Goal: Navigation & Orientation: Go to known website

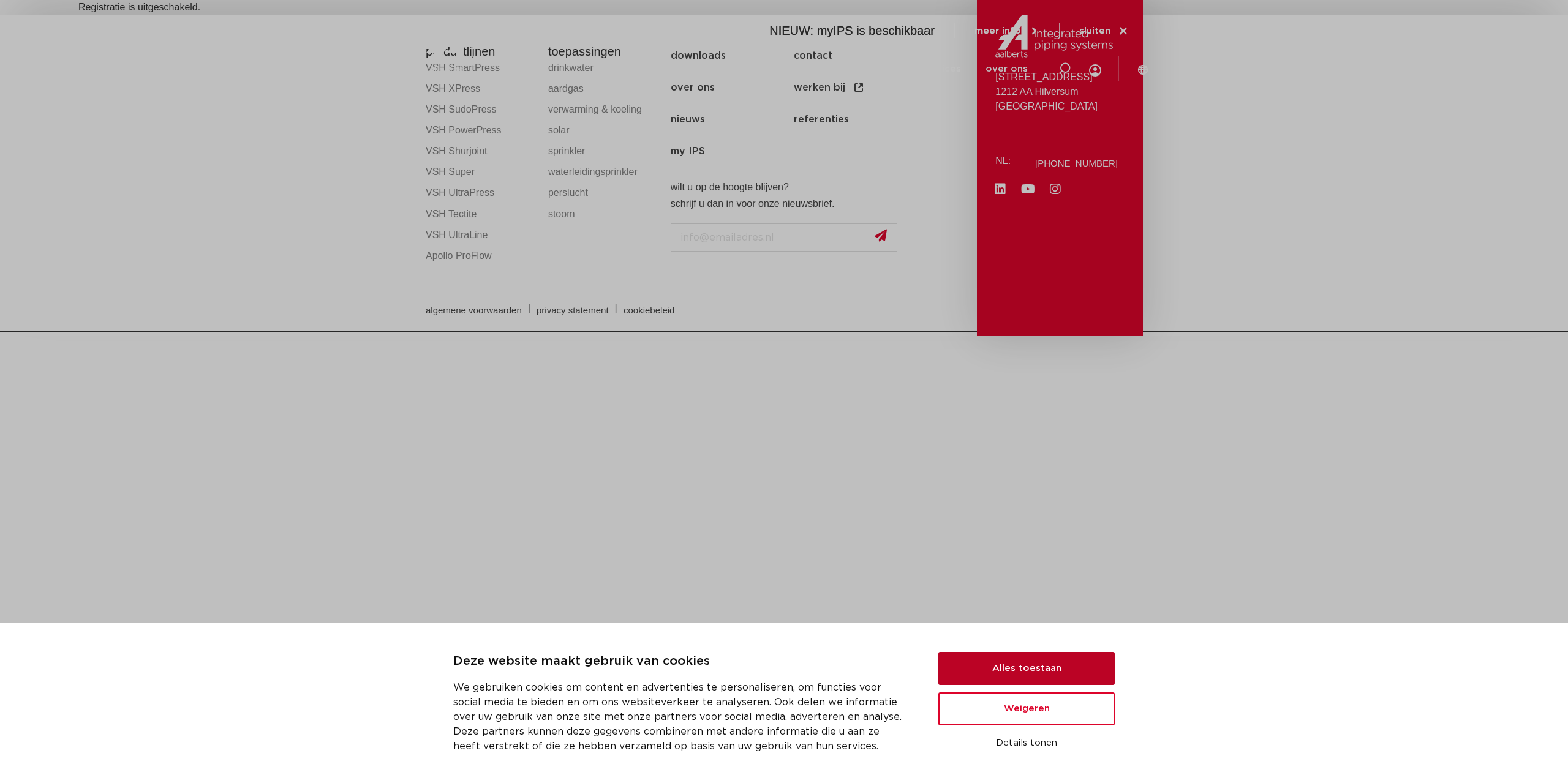
click at [1001, 670] on button "Alles toestaan" at bounding box center [1026, 668] width 176 height 33
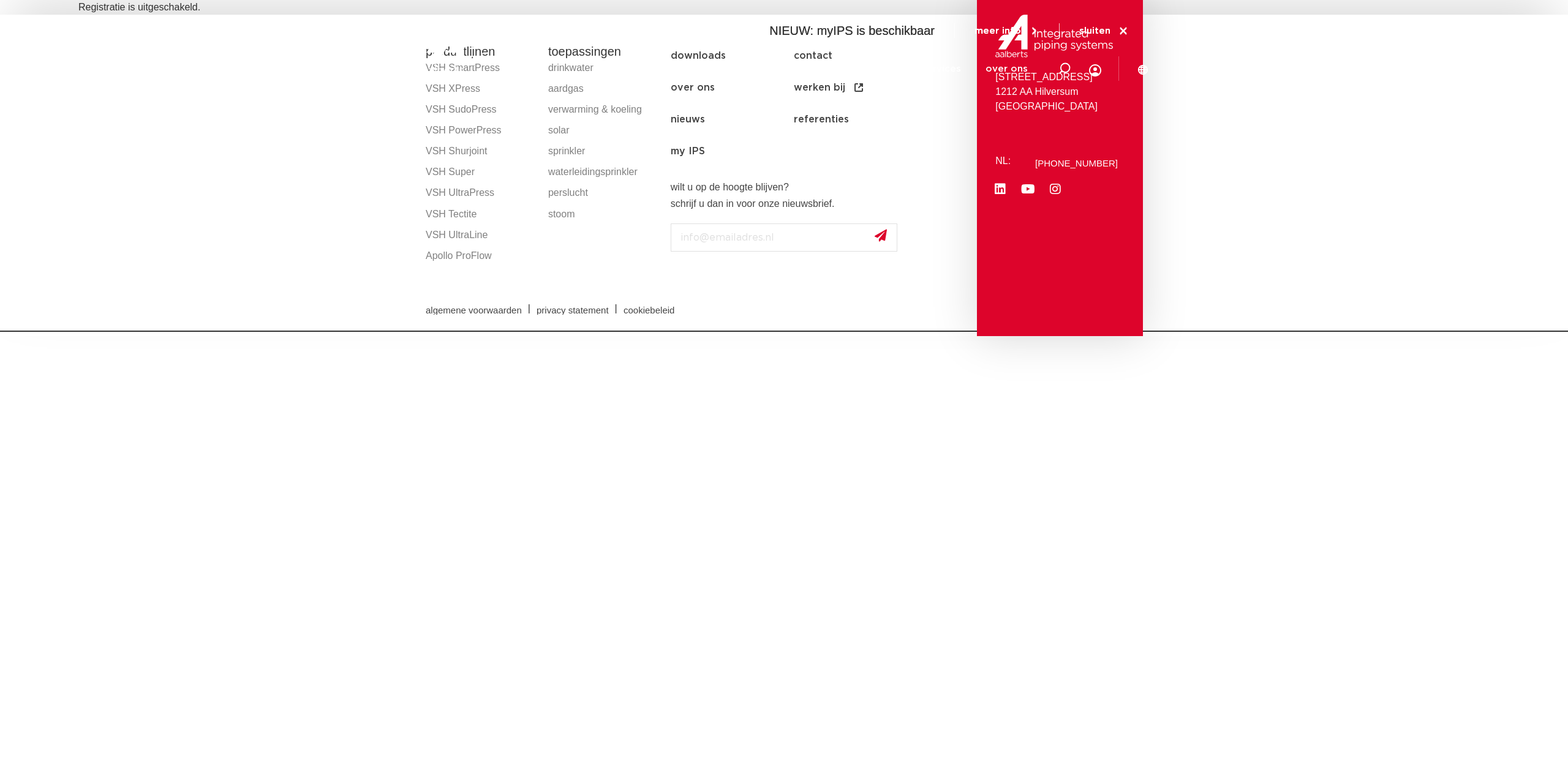
click at [1128, 27] on div "NIEUW: myIPS is beschikbaar meer info sluiten" at bounding box center [949, 30] width 399 height 24
click at [1122, 26] on icon at bounding box center [1123, 31] width 11 height 11
click at [254, 204] on section "productlijnen VSH SmartPress VSH XPress VSH SudoPress VSH PowerPress VSH Shurjo…" at bounding box center [784, 175] width 1568 height 322
click at [569, 66] on img at bounding box center [498, 47] width 157 height 55
